Goal: Obtain resource: Obtain resource

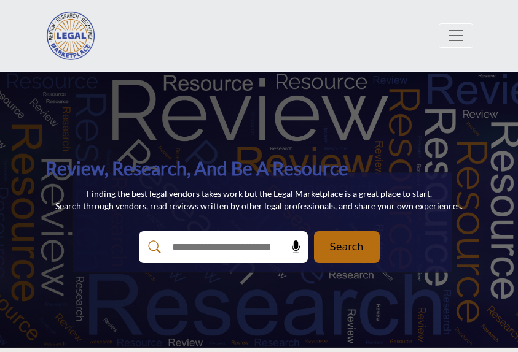
click at [249, 257] on input "text" at bounding box center [221, 247] width 113 height 32
type input "*"
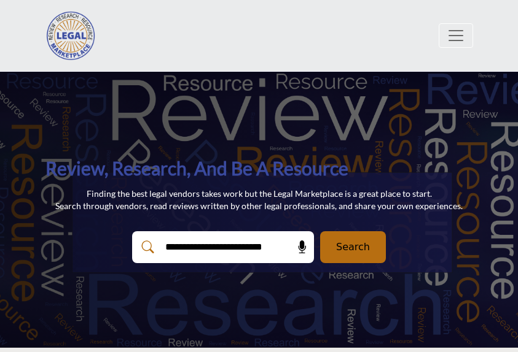
type input "**********"
click at [320, 231] on button "Search" at bounding box center [353, 247] width 66 height 32
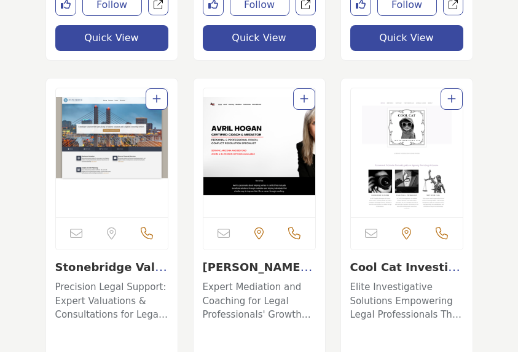
scroll to position [434, 0]
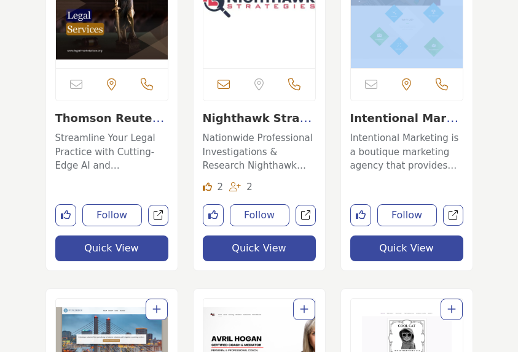
drag, startPoint x: 506, startPoint y: 64, endPoint x: 498, endPoint y: 98, distance: 34.7
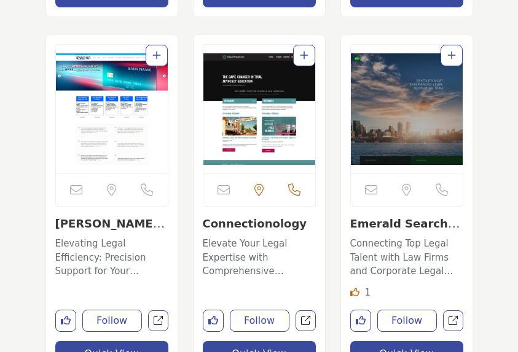
scroll to position [798, 0]
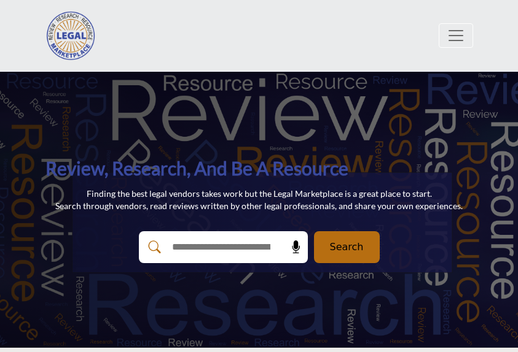
click at [206, 257] on input "text" at bounding box center [221, 247] width 113 height 32
type input "*********"
click at [314, 231] on button "Search" at bounding box center [347, 247] width 66 height 32
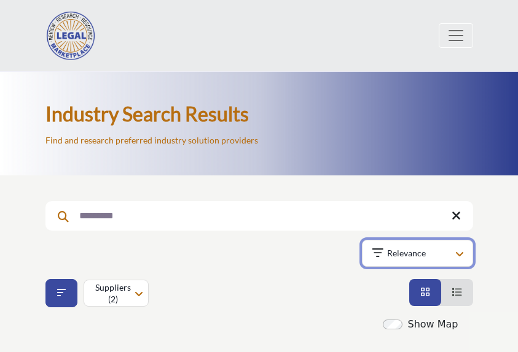
click at [464, 262] on button "Relevance" at bounding box center [417, 253] width 111 height 27
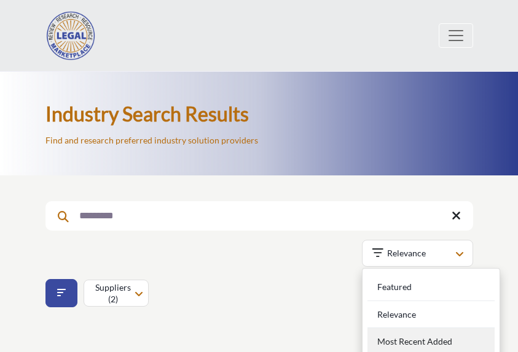
click at [412, 338] on div "Most Recent Added" at bounding box center [430, 342] width 127 height 28
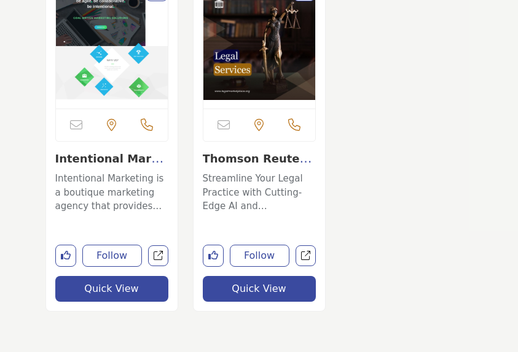
scroll to position [387, 0]
